Goal: Task Accomplishment & Management: Use online tool/utility

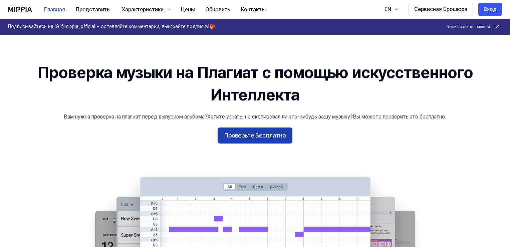
click at [254, 139] on ya-tr-span "Проверьте Бесплатно" at bounding box center [254, 136] width 61 height 10
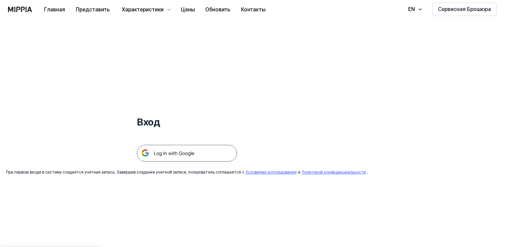
click at [185, 153] on img at bounding box center [187, 153] width 100 height 17
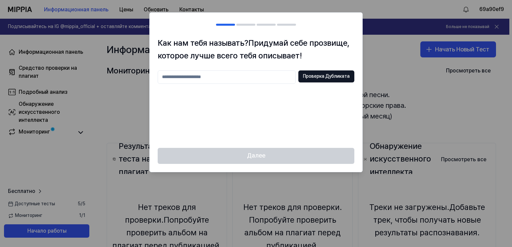
click at [198, 76] on input "text" at bounding box center [227, 76] width 138 height 13
type input "***"
click at [338, 78] on ya-tr-span "Проверка Дубликата" at bounding box center [326, 76] width 47 height 7
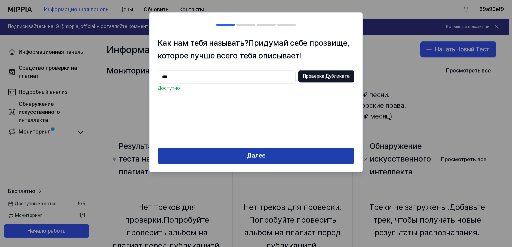
click at [264, 157] on ya-tr-span "Далее" at bounding box center [256, 156] width 18 height 10
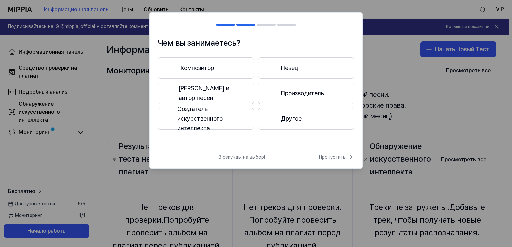
click at [221, 92] on ya-tr-span "Певец и автор песен" at bounding box center [212, 93] width 66 height 19
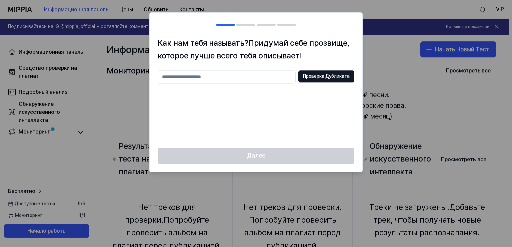
click at [210, 81] on input "text" at bounding box center [227, 76] width 138 height 13
click at [309, 76] on ya-tr-span "Проверка Дубликата" at bounding box center [326, 76] width 47 height 7
click at [183, 77] on input "***" at bounding box center [227, 76] width 138 height 13
type input "****"
click at [327, 79] on ya-tr-span "Проверка Дубликата" at bounding box center [326, 76] width 47 height 7
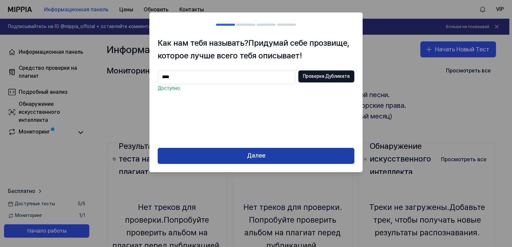
click at [264, 160] on ya-tr-span "Далее" at bounding box center [256, 156] width 18 height 10
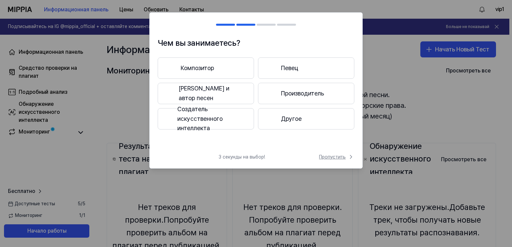
click at [321, 155] on ya-tr-span "Пропустить" at bounding box center [332, 157] width 27 height 7
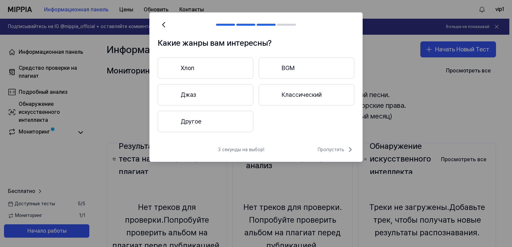
click at [217, 122] on button "Другое" at bounding box center [206, 121] width 96 height 21
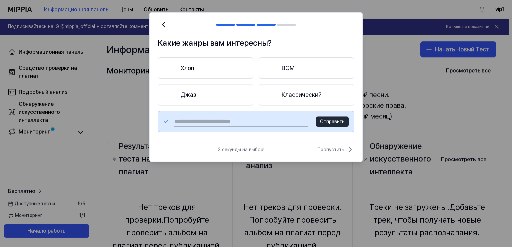
click at [201, 120] on input "text" at bounding box center [241, 121] width 134 height 11
type input "***"
click at [335, 123] on ya-tr-span "Отправить" at bounding box center [332, 121] width 25 height 5
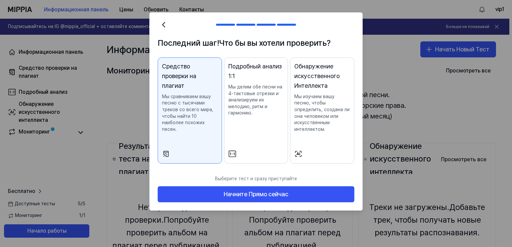
click at [262, 145] on button "Подробный анализ 1:1 Мы делим обе песни на 4-тактовые отрезки и анализируем их …" at bounding box center [256, 110] width 64 height 106
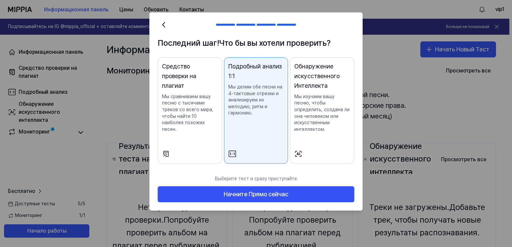
click at [184, 131] on button "Средство проверки на плагиат Мы сравниваем вашу песню с тысячами треков со всег…" at bounding box center [190, 110] width 64 height 106
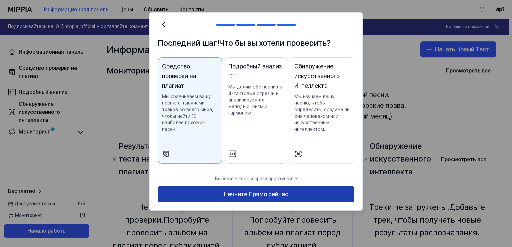
click at [265, 195] on ya-tr-span "Начните Прямо сейчас" at bounding box center [256, 194] width 65 height 10
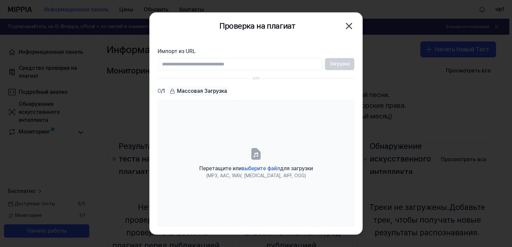
click at [200, 90] on ya-tr-span "Массовая Загрузка" at bounding box center [202, 91] width 50 height 8
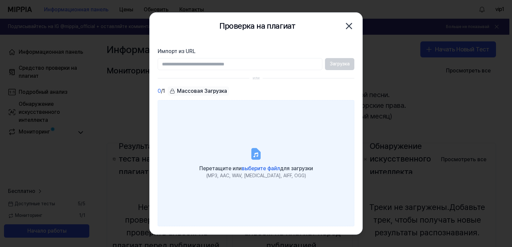
click at [250, 150] on icon at bounding box center [256, 153] width 13 height 13
click at [0, 0] on input "Перетащите или выберите файл для загрузки (MP3, AAC, WAV, FLAC, AIFF, OGG)" at bounding box center [0, 0] width 0 height 0
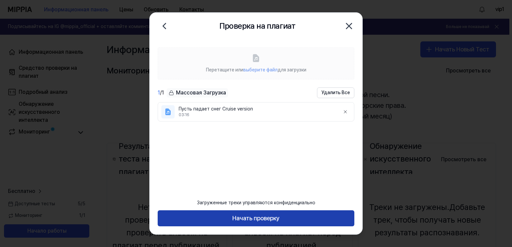
click at [255, 220] on ya-tr-span "Начать проверку" at bounding box center [256, 219] width 47 height 10
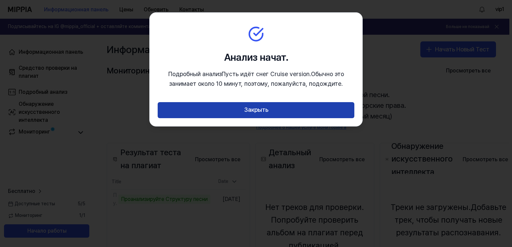
click at [275, 109] on button "Закрыть" at bounding box center [256, 110] width 197 height 16
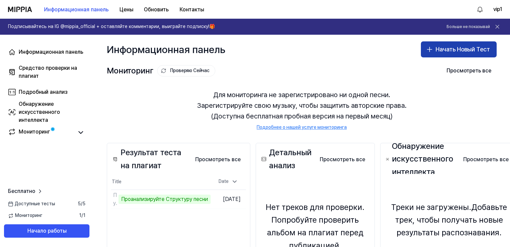
click at [436, 50] on ya-tr-span "Начать Новый Тест" at bounding box center [462, 50] width 54 height 10
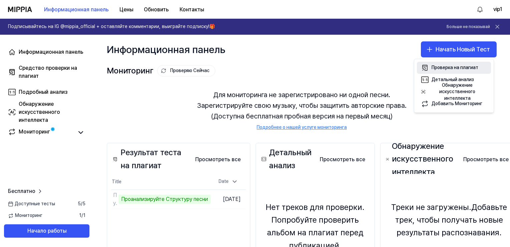
click at [458, 69] on ya-tr-span "Проверка на плагиат" at bounding box center [454, 67] width 47 height 5
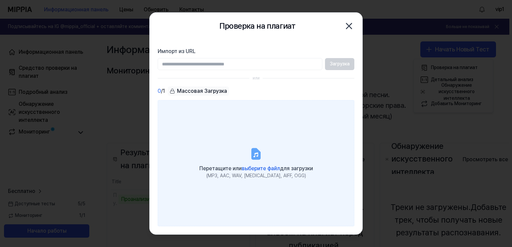
click at [257, 153] on icon at bounding box center [256, 153] width 8 height 10
click at [0, 0] on input "Перетащите или выберите файл для загрузки (MP3, AAC, WAV, FLAC, AIFF, OGG)" at bounding box center [0, 0] width 0 height 0
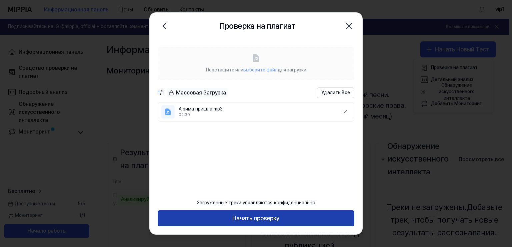
click at [279, 224] on button "Начать проверку" at bounding box center [256, 218] width 197 height 16
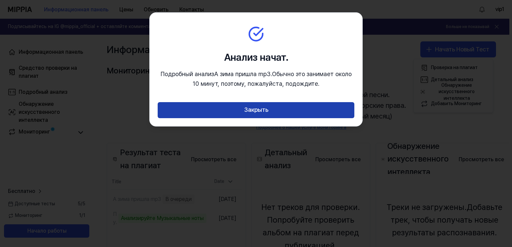
click at [274, 110] on button "Закрыть" at bounding box center [256, 110] width 197 height 16
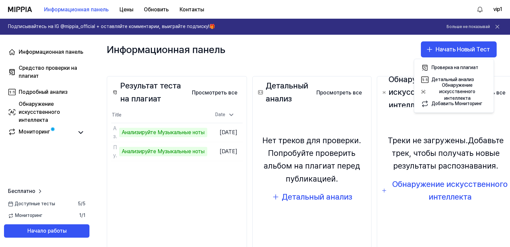
scroll to position [67, 37]
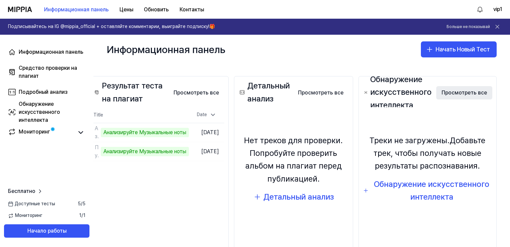
click at [459, 92] on ya-tr-span "Просмотреть все" at bounding box center [463, 93] width 45 height 8
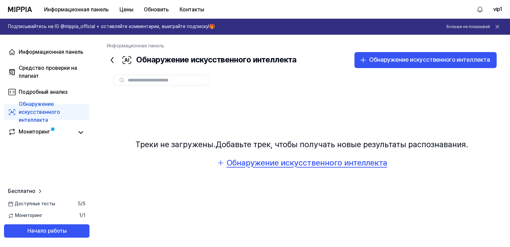
click at [310, 165] on div "Обнаружение искусственного интеллекта" at bounding box center [307, 162] width 160 height 13
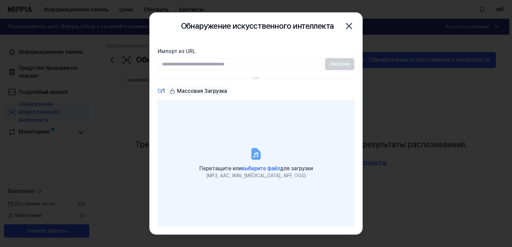
click at [265, 160] on label "Перетащите или выберите файл для загрузки (MP3, AAC, WAV, FLAC, AIFF, OGG)" at bounding box center [256, 163] width 197 height 126
click at [0, 0] on input "Перетащите или выберите файл для загрузки (MP3, AAC, WAV, FLAC, AIFF, OGG)" at bounding box center [0, 0] width 0 height 0
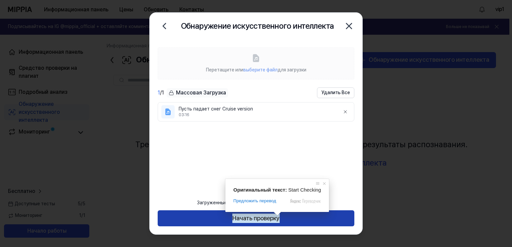
click at [276, 220] on ya-tr-span "Начать проверку" at bounding box center [256, 219] width 47 height 10
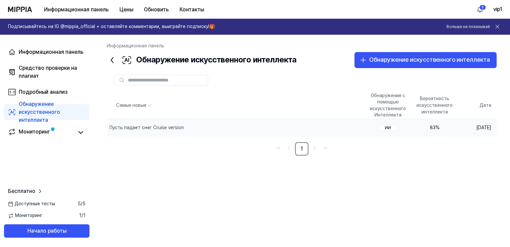
click at [424, 126] on div "83 %" at bounding box center [434, 127] width 36 height 7
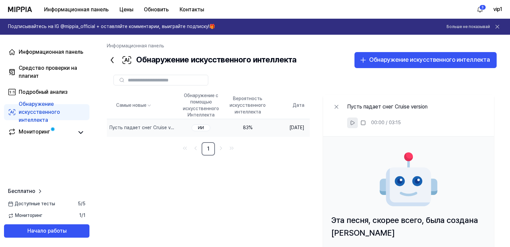
click at [358, 122] on button at bounding box center [352, 122] width 11 height 11
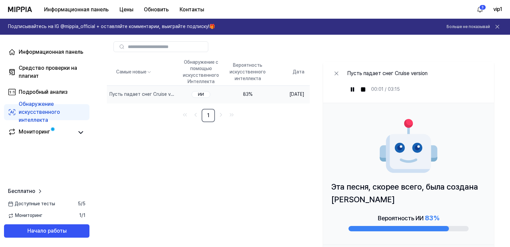
scroll to position [64, 0]
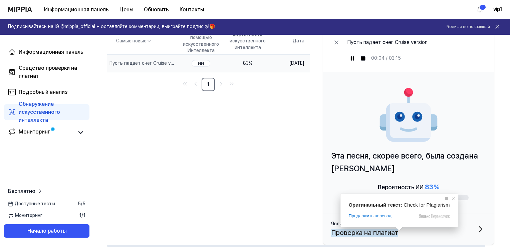
click at [397, 232] on ya-tr-span "Проверка на плагиат" at bounding box center [364, 233] width 67 height 8
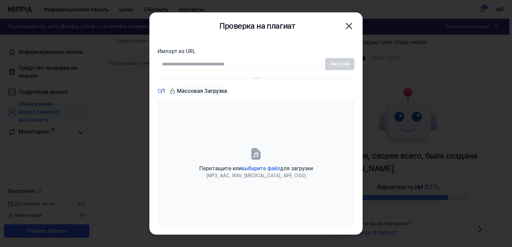
click at [350, 29] on icon "button" at bounding box center [349, 26] width 11 height 11
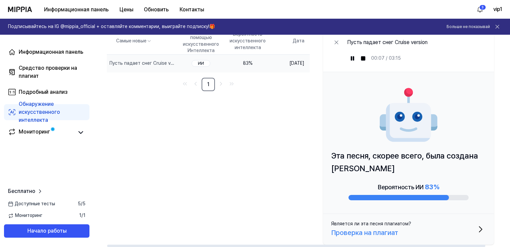
click at [486, 229] on icon "button" at bounding box center [480, 229] width 11 height 11
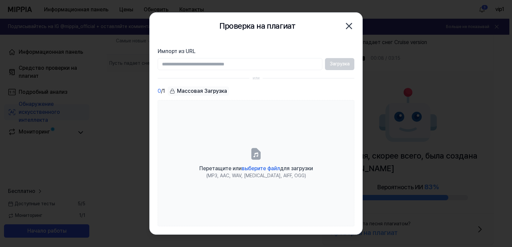
click at [351, 24] on icon "button" at bounding box center [349, 25] width 5 height 5
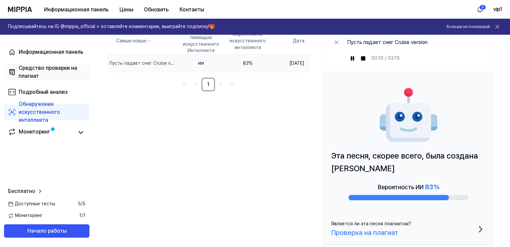
click at [59, 72] on div "Средство проверки на плагиат" at bounding box center [52, 72] width 67 height 16
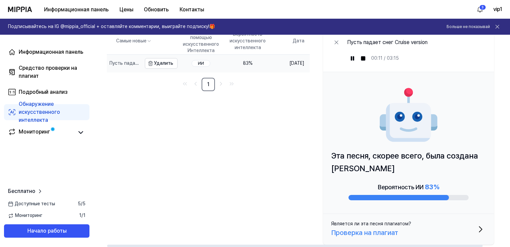
scroll to position [0, 0]
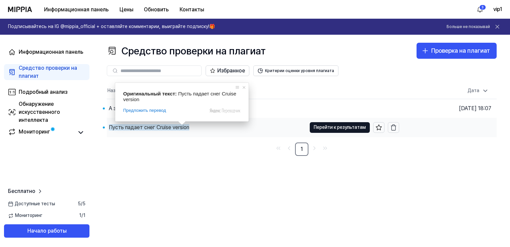
click at [180, 128] on ya-tr-span "Пусть падает снег Cruise version" at bounding box center [149, 127] width 80 height 6
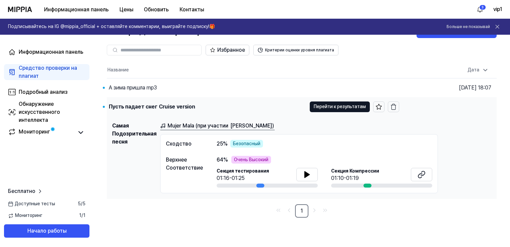
scroll to position [32, 0]
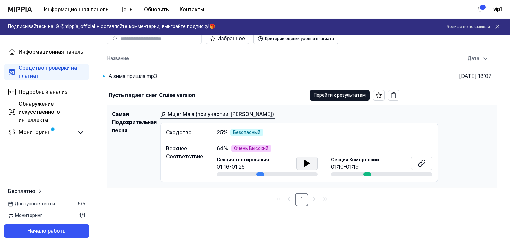
click at [307, 164] on icon at bounding box center [307, 163] width 8 height 8
click at [305, 160] on icon at bounding box center [305, 162] width 1 height 5
click at [165, 112] on icon at bounding box center [163, 113] width 3 height 3
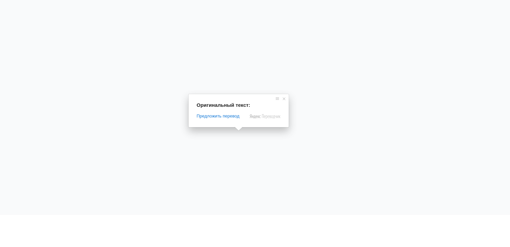
scroll to position [0, 0]
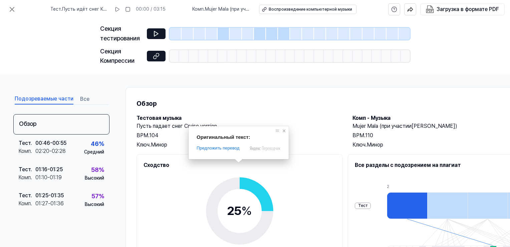
click at [286, 129] on span at bounding box center [284, 130] width 7 height 7
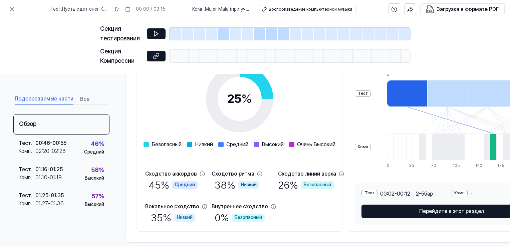
scroll to position [123, 0]
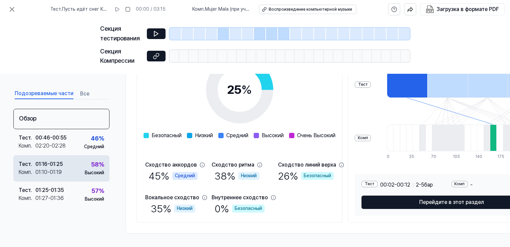
click at [85, 168] on div "58 % Высокий" at bounding box center [94, 168] width 19 height 16
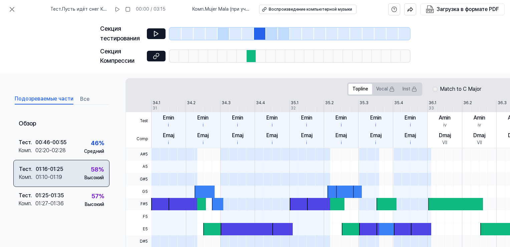
scroll to position [199, 0]
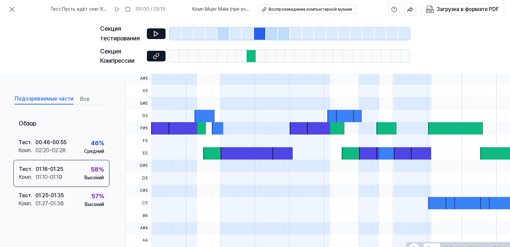
drag, startPoint x: 196, startPoint y: 9, endPoint x: 145, endPoint y: 21, distance: 52.3
click at [195, 9] on ya-tr-span "Комп" at bounding box center [197, 8] width 11 height 5
click at [8, 7] on icon at bounding box center [12, 9] width 8 height 8
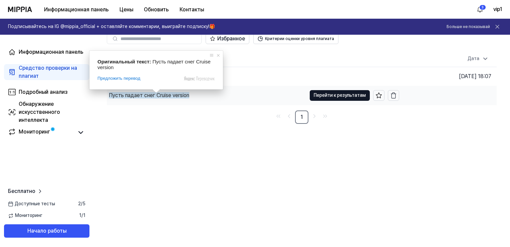
click at [147, 95] on ya-tr-span "Пусть падает снег Cruise version" at bounding box center [149, 95] width 80 height 6
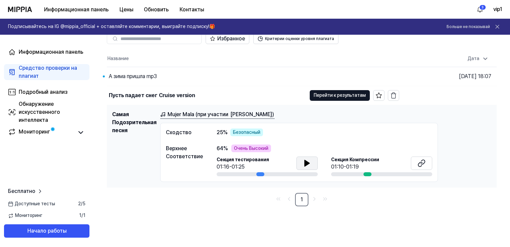
click at [306, 161] on icon at bounding box center [307, 163] width 5 height 6
click at [306, 161] on icon at bounding box center [305, 162] width 1 height 5
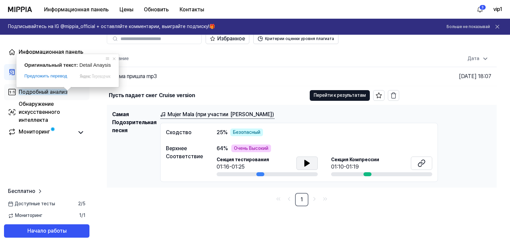
click at [60, 92] on ya-tr-span "Подробный анализ" at bounding box center [43, 92] width 49 height 6
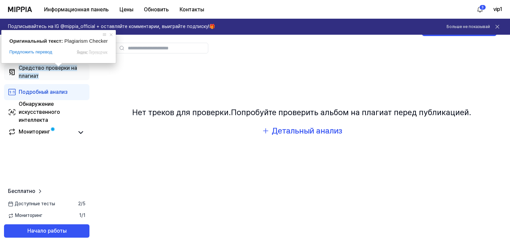
click at [44, 68] on ya-tr-span "Средство проверки на плагиат" at bounding box center [48, 72] width 58 height 14
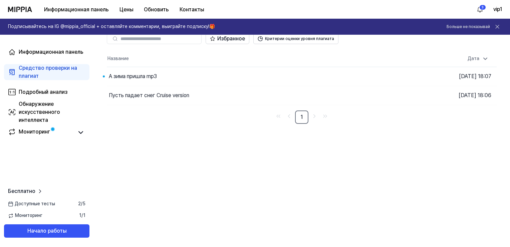
scroll to position [0, 0]
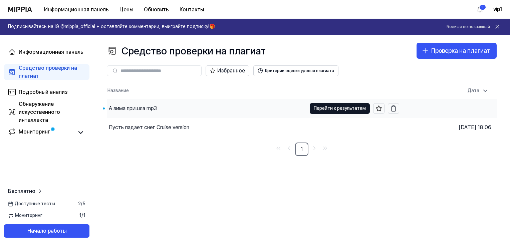
click at [128, 107] on ya-tr-span "А зима пришла mp3" at bounding box center [133, 108] width 48 height 6
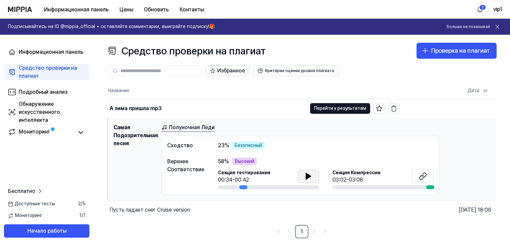
click at [311, 176] on icon at bounding box center [308, 176] width 8 height 8
click at [152, 151] on h1 "Самая Подозрительная песня" at bounding box center [134, 159] width 43 height 72
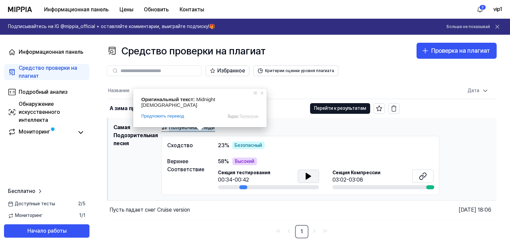
click at [183, 129] on ya-tr-span "Полуночная Леди" at bounding box center [192, 127] width 46 height 8
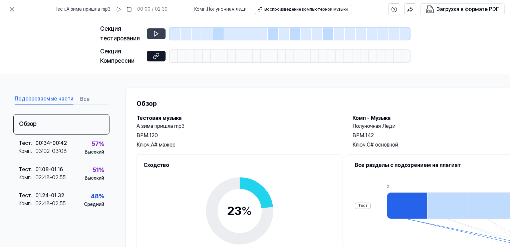
click at [155, 33] on icon at bounding box center [156, 33] width 7 height 7
click at [157, 34] on icon at bounding box center [156, 33] width 7 height 7
click at [155, 33] on icon at bounding box center [156, 33] width 7 height 7
click at [156, 35] on icon at bounding box center [156, 33] width 7 height 7
click at [234, 8] on ya-tr-span "Полуночная леди" at bounding box center [227, 8] width 40 height 5
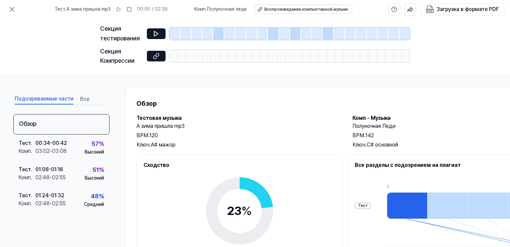
click at [220, 8] on ya-tr-span "Полуночная леди" at bounding box center [227, 8] width 40 height 5
click at [284, 8] on ya-tr-span "Воспроизведение компьютерной музыки" at bounding box center [305, 9] width 83 height 5
click at [12, 5] on button at bounding box center [11, 9] width 13 height 13
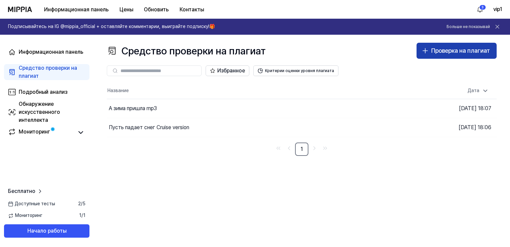
click at [426, 53] on icon "button" at bounding box center [425, 51] width 8 height 8
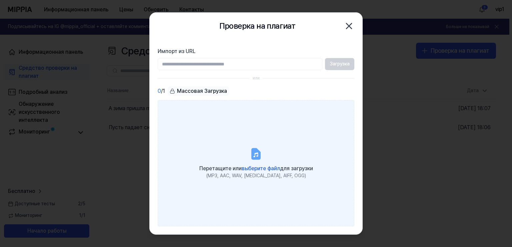
click at [251, 150] on icon at bounding box center [256, 153] width 13 height 13
click at [0, 0] on input "Перетащите или выберите файл для загрузки (MP3, AAC, WAV, FLAC, AIFF, OGG)" at bounding box center [0, 0] width 0 height 0
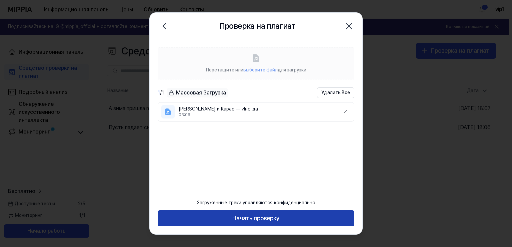
click at [273, 219] on ya-tr-span "Начать проверку" at bounding box center [256, 219] width 47 height 10
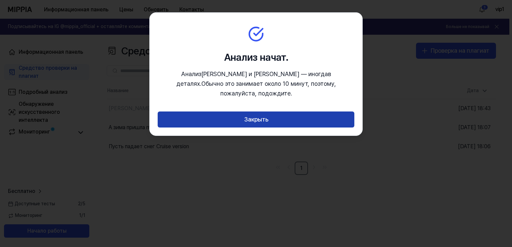
click at [271, 111] on button "Закрыть" at bounding box center [256, 119] width 197 height 16
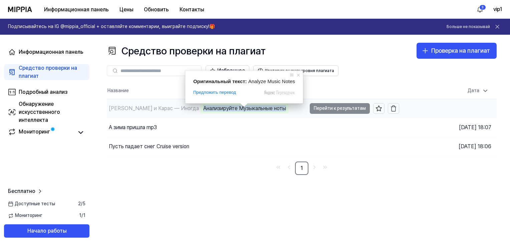
click at [330, 107] on td "Филатов и Карас — Иногда Анализируйте Музыкальные ноты Перейти к результатам" at bounding box center [253, 108] width 292 height 19
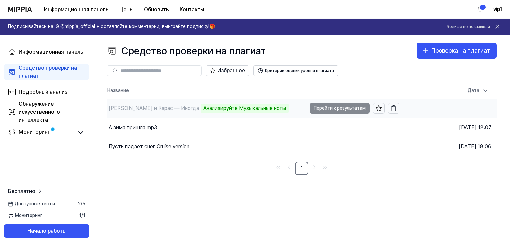
click at [340, 109] on td "Филатов и Карас — Иногда Анализируйте Музыкальные ноты Перейти к результатам" at bounding box center [253, 108] width 292 height 19
click at [347, 111] on td "Филатов и Карас — Иногда Анализируйте Музыкальные ноты Перейти к результатам" at bounding box center [253, 108] width 292 height 19
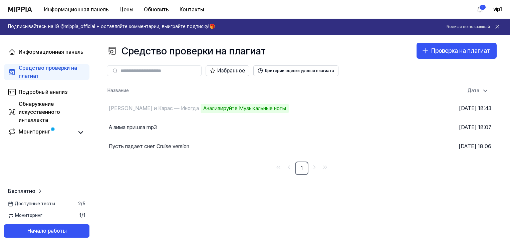
click at [221, 191] on div "Средство проверки на плагиат Проверка на плагиат Plagiarism Checker Detail Anal…" at bounding box center [301, 141] width 416 height 212
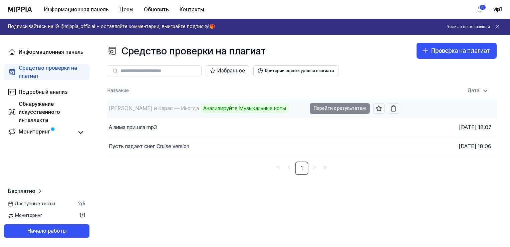
click at [328, 107] on td "Филатов и Карас — Иногда Анализируйте Музыкальные ноты Перейти к результатам" at bounding box center [253, 108] width 292 height 19
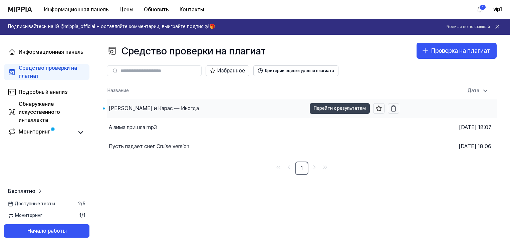
click at [326, 108] on ya-tr-span "Перейти к результатам" at bounding box center [340, 107] width 52 height 7
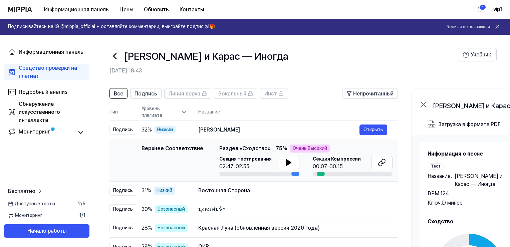
scroll to position [33, 0]
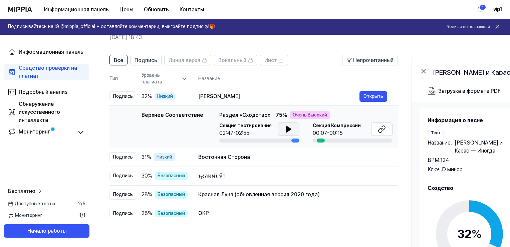
click at [290, 130] on icon at bounding box center [289, 129] width 8 height 8
click at [290, 129] on icon at bounding box center [289, 129] width 8 height 8
click at [379, 95] on ya-tr-span "Открыть" at bounding box center [373, 95] width 20 height 7
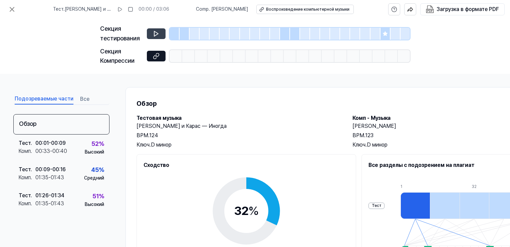
click at [156, 34] on icon at bounding box center [156, 33] width 7 height 7
click at [154, 35] on icon at bounding box center [156, 33] width 7 height 7
click at [157, 35] on icon at bounding box center [156, 33] width 7 height 7
click at [122, 8] on icon at bounding box center [120, 9] width 4 height 4
click at [121, 8] on rect at bounding box center [120, 9] width 1 height 4
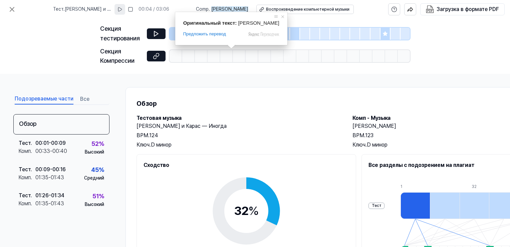
drag, startPoint x: 236, startPoint y: 23, endPoint x: 280, endPoint y: 24, distance: 43.4
click at [280, 24] on div "Оригинальный текст: Ewara Eyda Heciya Предложить перевод Отправить Спасибо, пер…" at bounding box center [231, 28] width 112 height 33
copy span "Ewara Eyda Heciya"
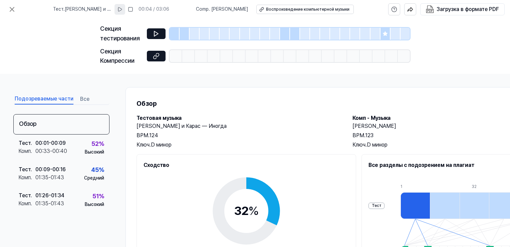
click at [81, 101] on ya-tr-span "Все" at bounding box center [84, 99] width 9 height 8
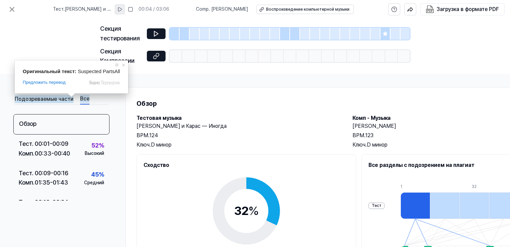
click at [60, 102] on ya-tr-span "Подозреваемые части" at bounding box center [44, 99] width 59 height 8
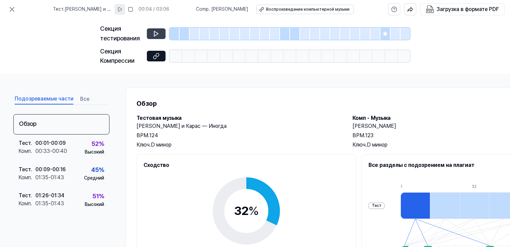
click at [153, 34] on icon at bounding box center [156, 33] width 7 height 7
click at [125, 8] on button at bounding box center [119, 9] width 11 height 11
click at [154, 32] on icon at bounding box center [156, 33] width 7 height 7
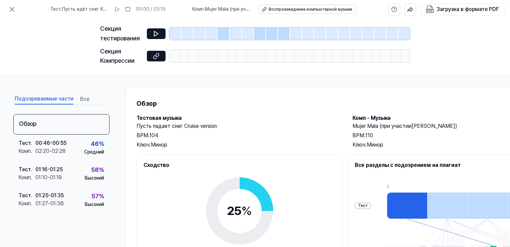
click at [427, 207] on div at bounding box center [407, 205] width 40 height 27
click at [371, 205] on div "Тест" at bounding box center [363, 206] width 16 height 6
drag, startPoint x: 347, startPoint y: 128, endPoint x: 460, endPoint y: 125, distance: 113.5
click at [460, 125] on div "Тестовая музыка Пусть падает снег Cruise version BPM. 104 Ключ. Минор Комп - Му…" at bounding box center [345, 131] width 418 height 35
copy h2 "Mujer Mala (при участии Маркоса Саенса)"
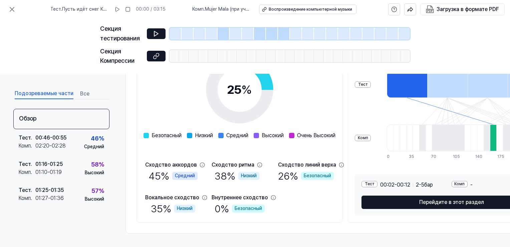
scroll to position [123, 0]
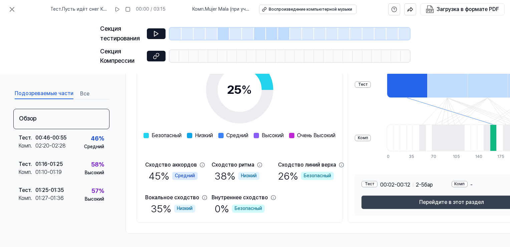
click at [436, 195] on button "Перейдите в этот раздел" at bounding box center [451, 201] width 180 height 13
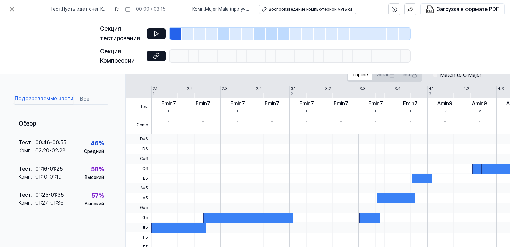
scroll to position [185, 0]
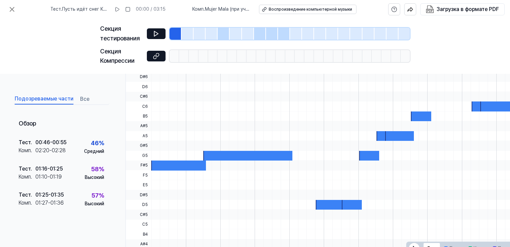
click at [179, 162] on div at bounding box center [178, 165] width 55 height 10
click at [156, 37] on icon at bounding box center [156, 33] width 7 height 7
